Goal: Find specific page/section: Find specific page/section

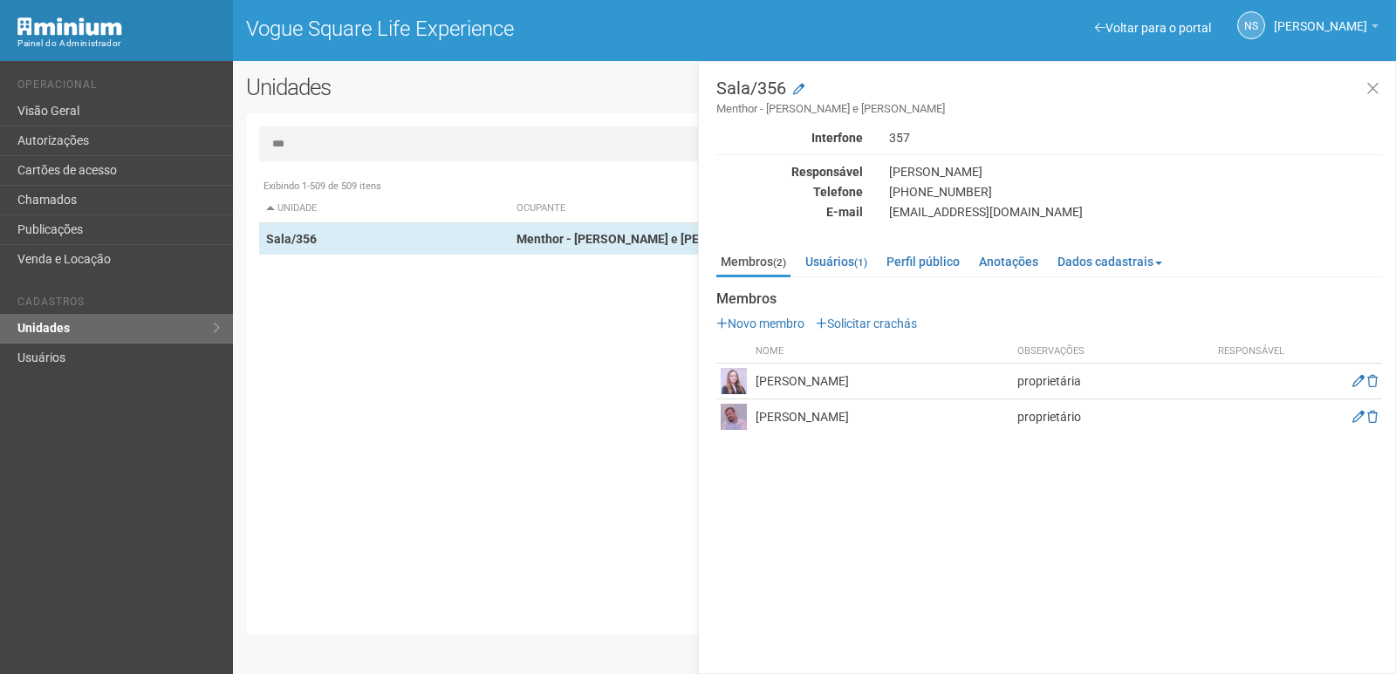
click at [734, 375] on img at bounding box center [734, 381] width 26 height 26
click at [837, 376] on td "[PERSON_NAME]" at bounding box center [882, 382] width 262 height 36
click at [722, 381] on img at bounding box center [734, 381] width 26 height 26
click at [740, 378] on img at bounding box center [734, 381] width 26 height 26
click at [289, 141] on input "***" at bounding box center [814, 144] width 1111 height 35
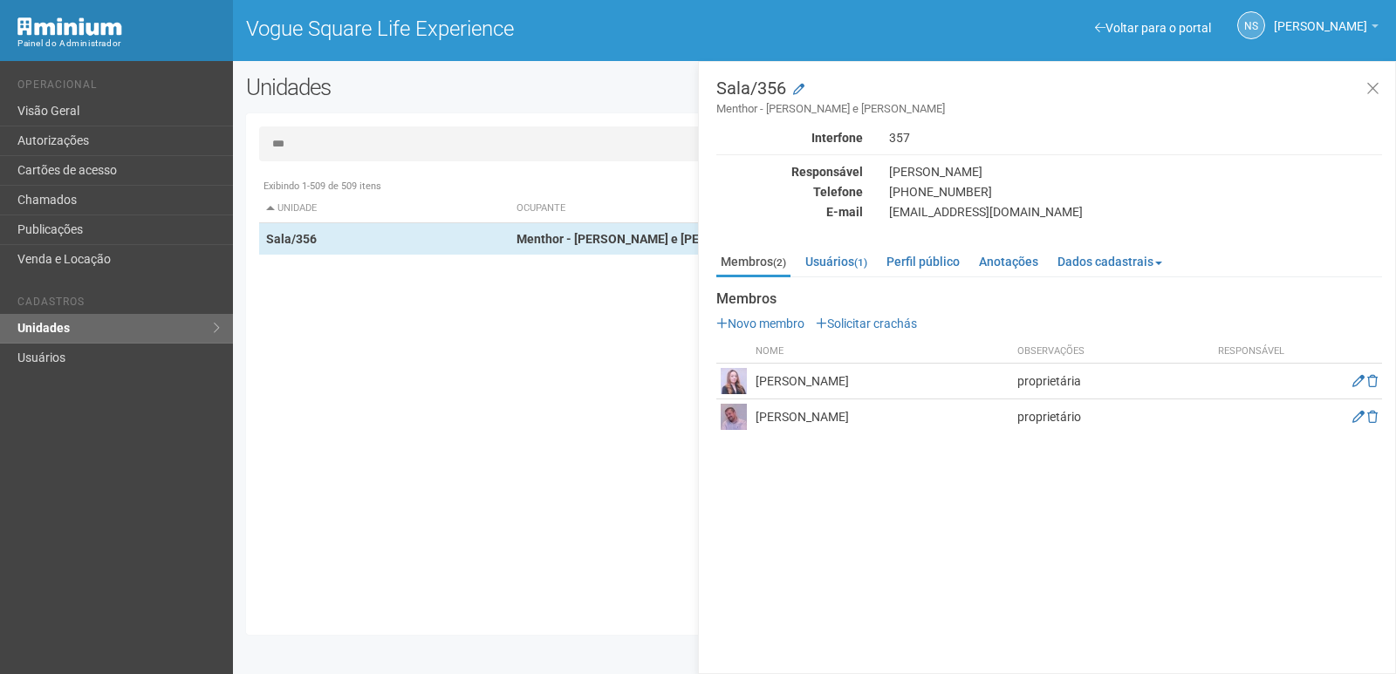
drag, startPoint x: 289, startPoint y: 141, endPoint x: 258, endPoint y: 147, distance: 31.1
click at [259, 147] on input "***" at bounding box center [814, 144] width 1111 height 35
click at [336, 148] on input "***" at bounding box center [814, 144] width 1111 height 35
click at [730, 378] on img at bounding box center [734, 381] width 26 height 26
click at [530, 337] on div "Exibindo 1-509 de 509 itens Unidade Ocupante Categoria Perfil público Loja/101 …" at bounding box center [821, 396] width 1124 height 452
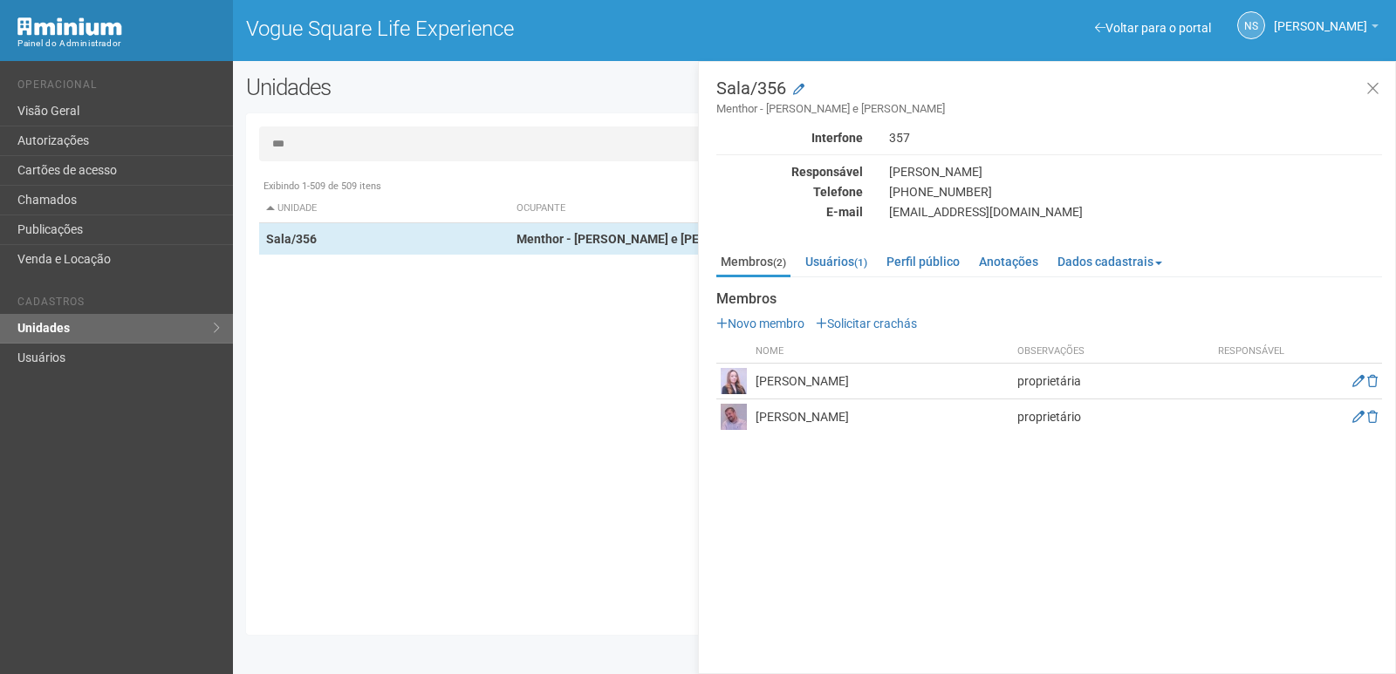
click at [741, 380] on img at bounding box center [734, 381] width 26 height 26
click at [831, 373] on td "[PERSON_NAME]" at bounding box center [882, 382] width 262 height 36
click at [865, 384] on td "[PERSON_NAME]" at bounding box center [882, 382] width 262 height 36
click at [993, 378] on td "[PERSON_NAME]" at bounding box center [882, 382] width 262 height 36
click at [1137, 386] on td "proprietária" at bounding box center [1110, 382] width 195 height 36
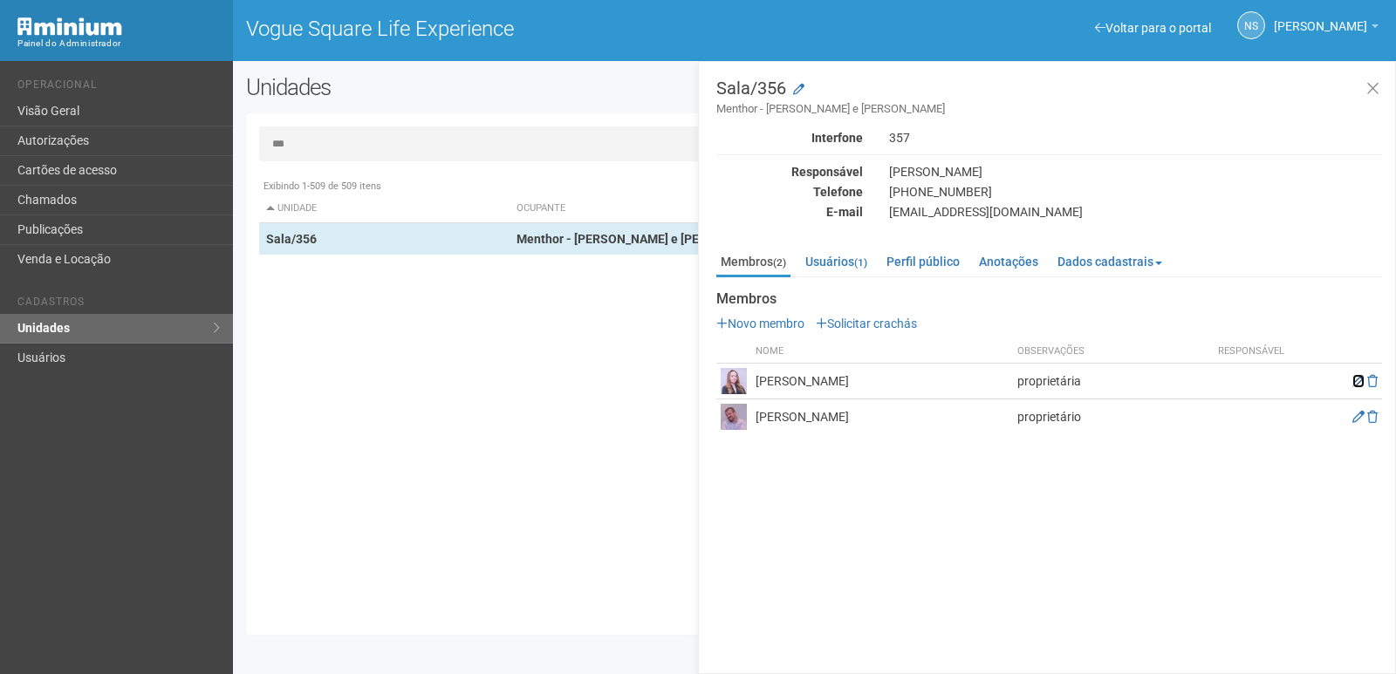
click at [1358, 381] on icon at bounding box center [1358, 381] width 12 height 12
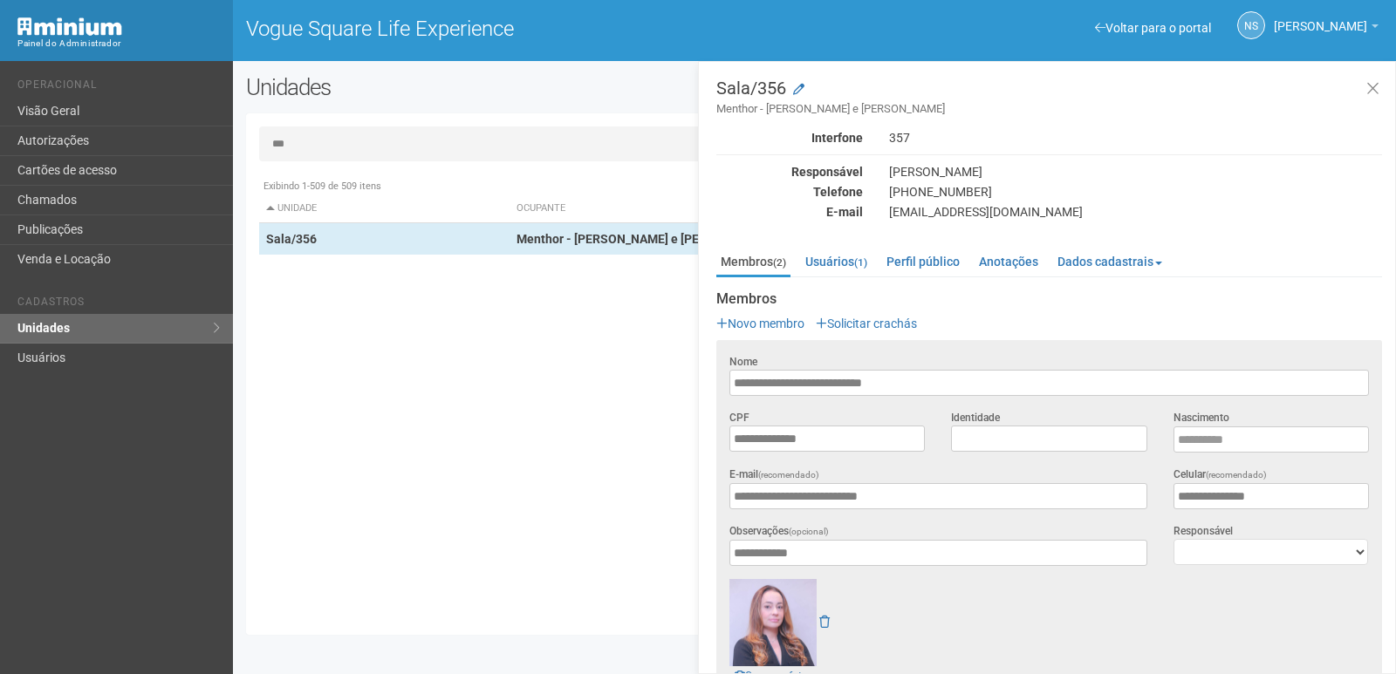
click at [776, 614] on img at bounding box center [772, 622] width 87 height 87
click at [596, 453] on div "Exibindo 1-509 de 509 itens Unidade Ocupante Categoria Perfil público Loja/101 …" at bounding box center [821, 396] width 1124 height 452
click at [1371, 92] on icon at bounding box center [1372, 88] width 13 height 17
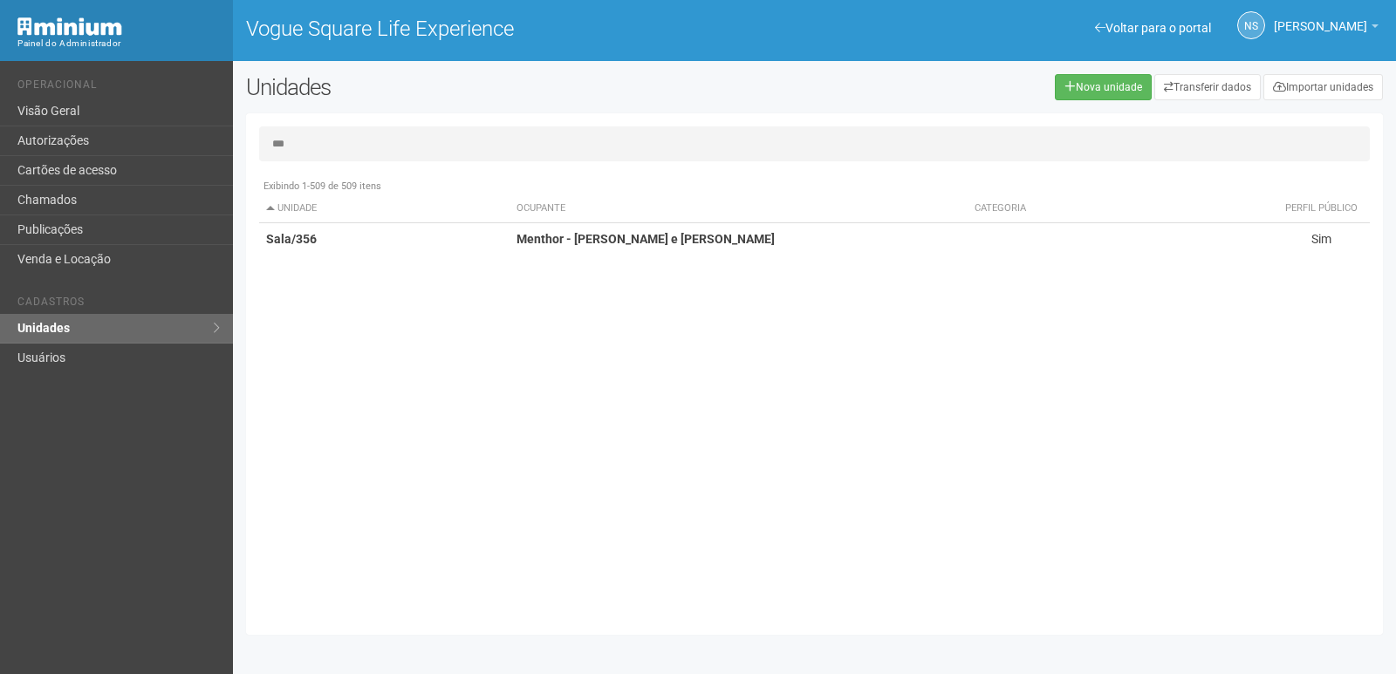
click at [434, 142] on input "***" at bounding box center [814, 144] width 1111 height 35
type input "*"
